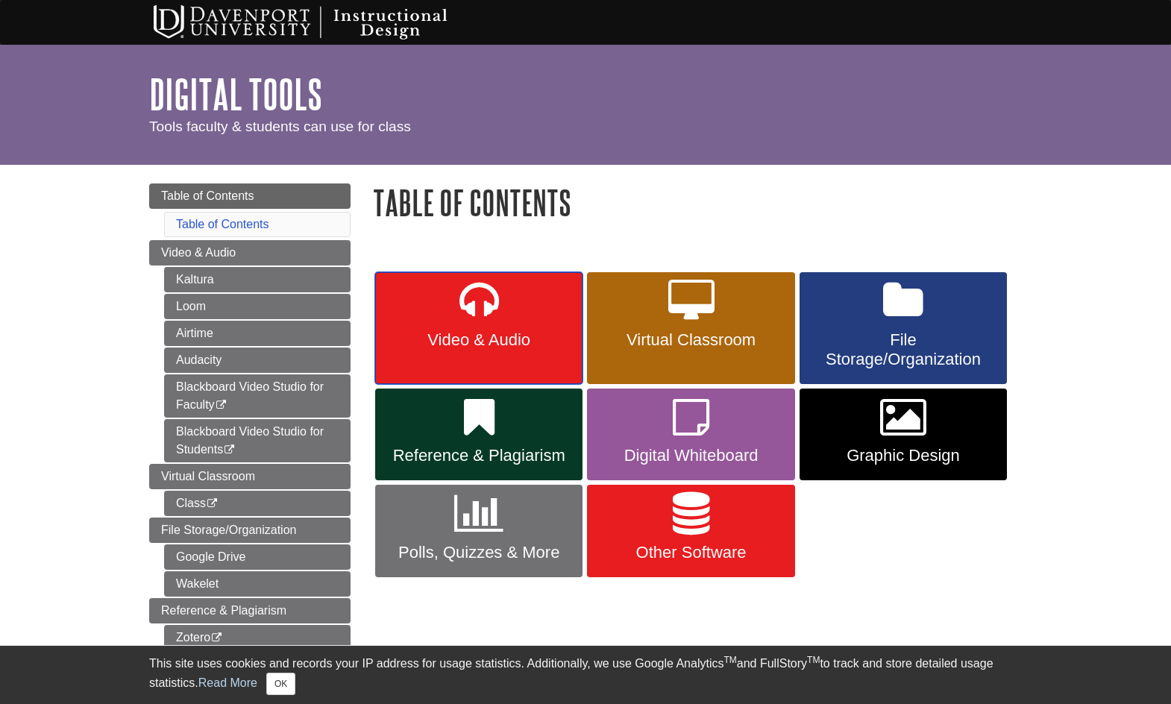
click at [488, 318] on icon at bounding box center [479, 301] width 40 height 43
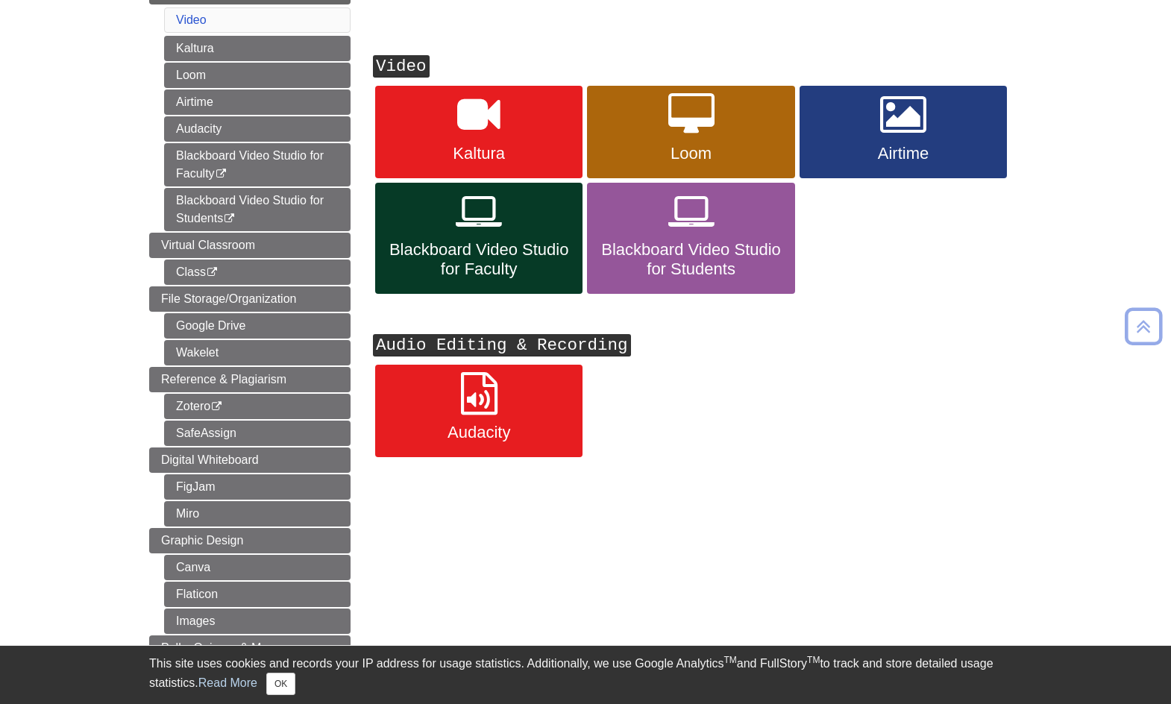
scroll to position [232, 0]
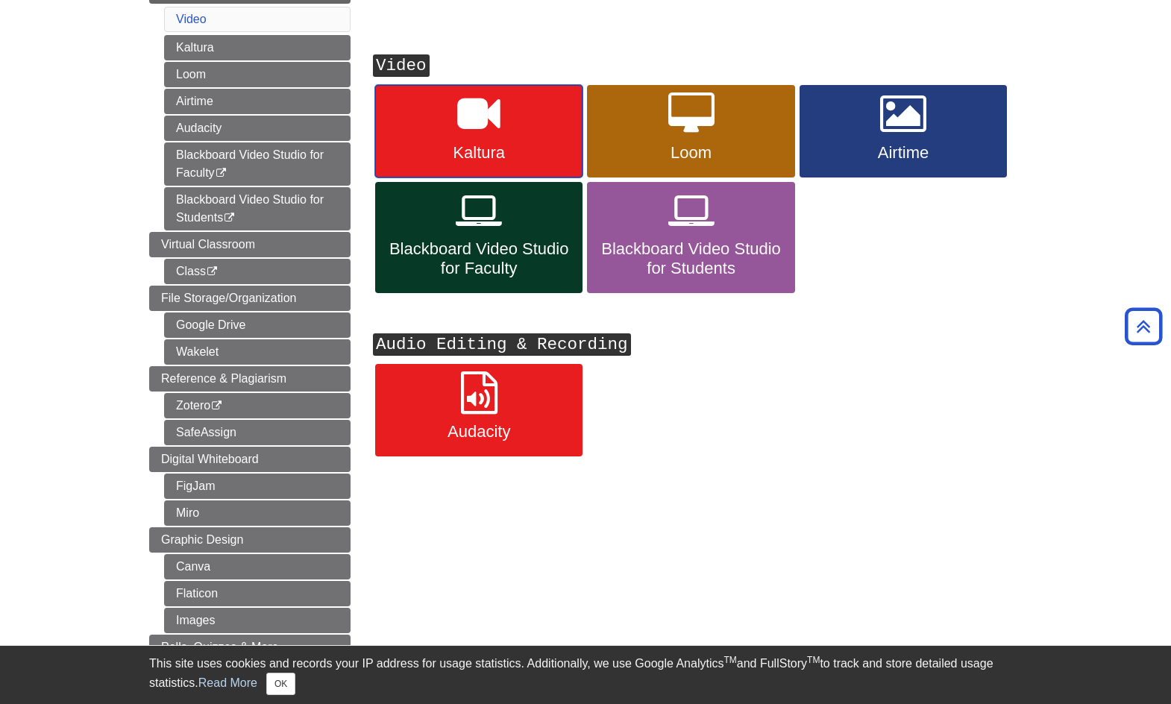
click at [490, 110] on icon at bounding box center [478, 113] width 43 height 43
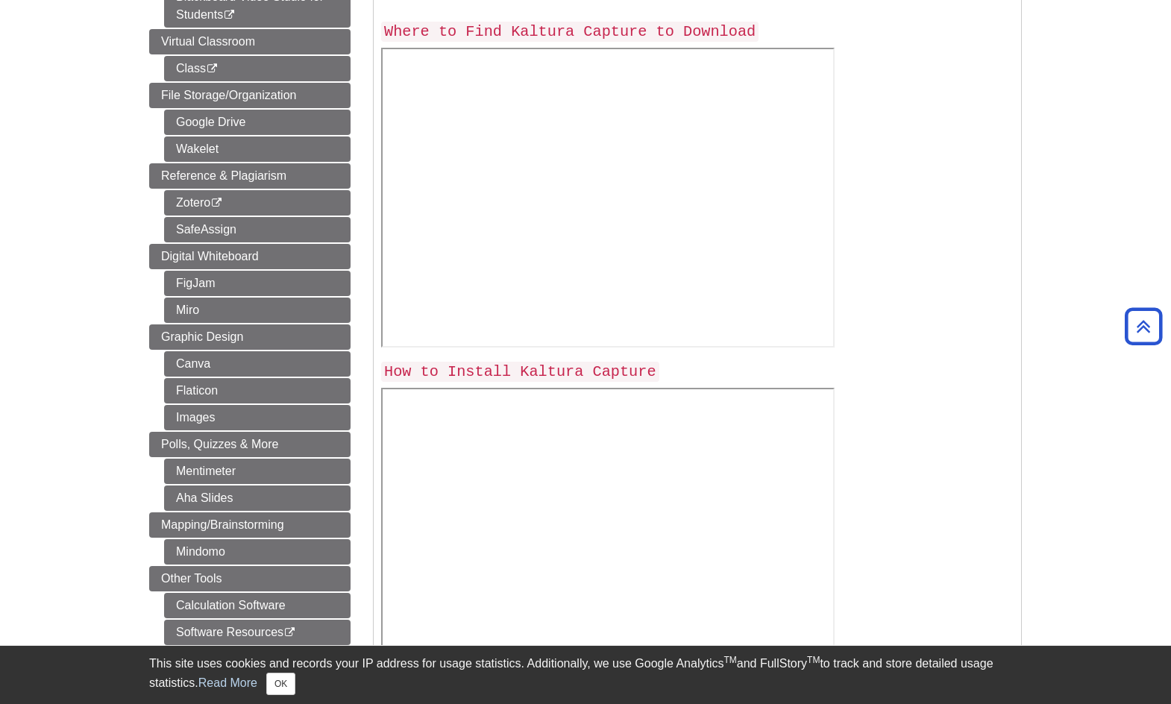
scroll to position [556, 0]
click at [922, 172] on div at bounding box center [697, 200] width 632 height 306
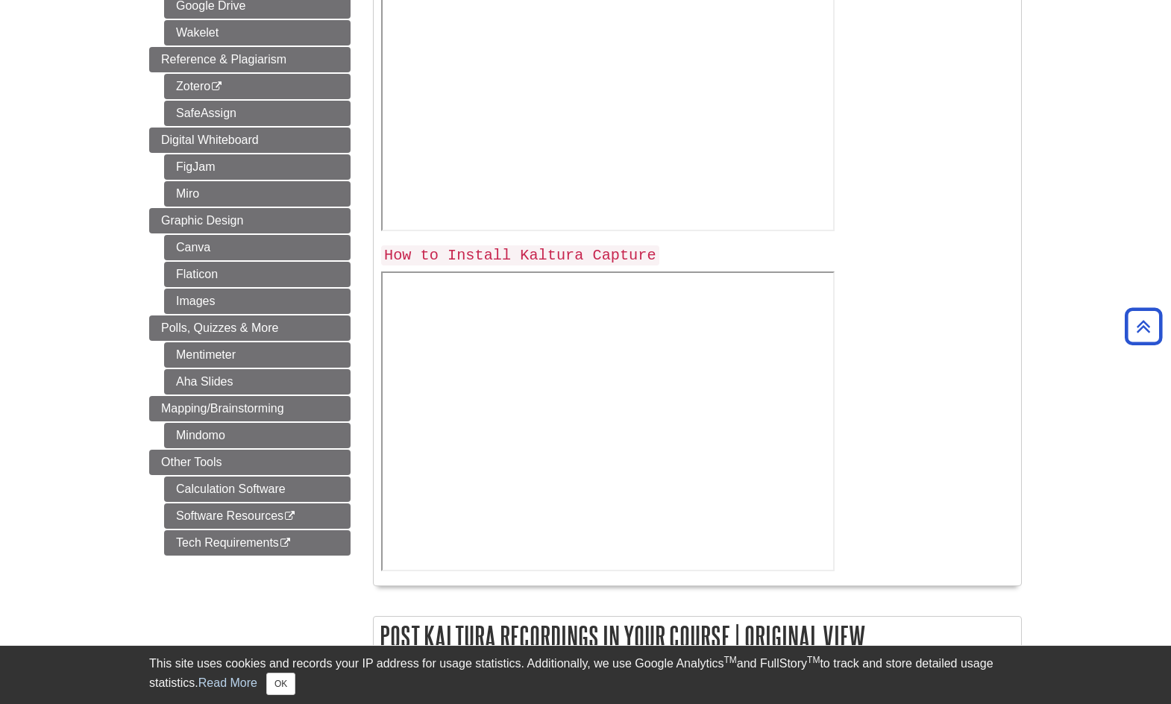
scroll to position [673, 0]
